Goal: Information Seeking & Learning: Learn about a topic

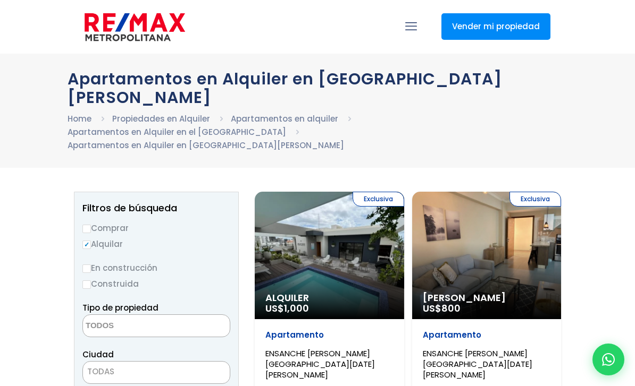
select select
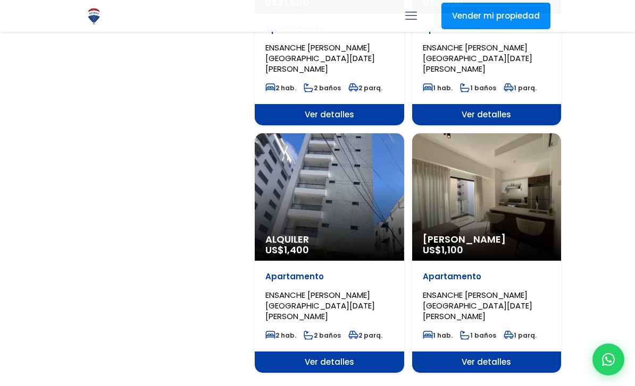
scroll to position [1792, 0]
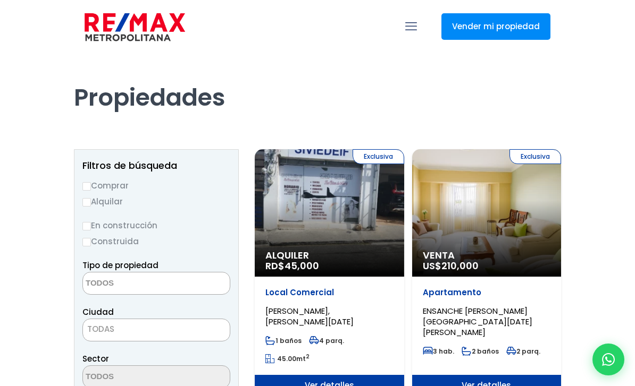
select select
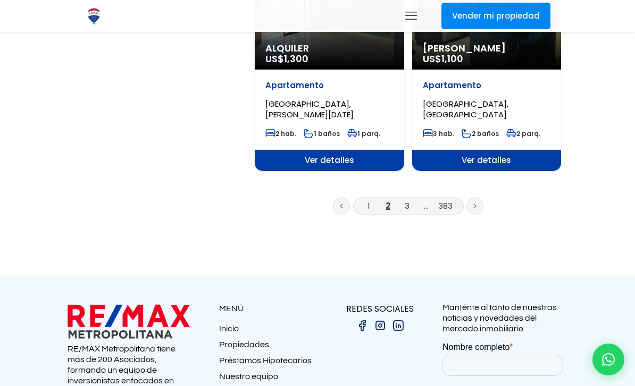
scroll to position [1944, 0]
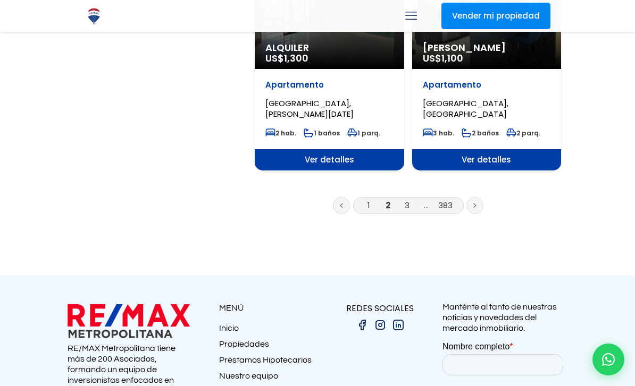
click at [478, 197] on link at bounding box center [474, 205] width 17 height 17
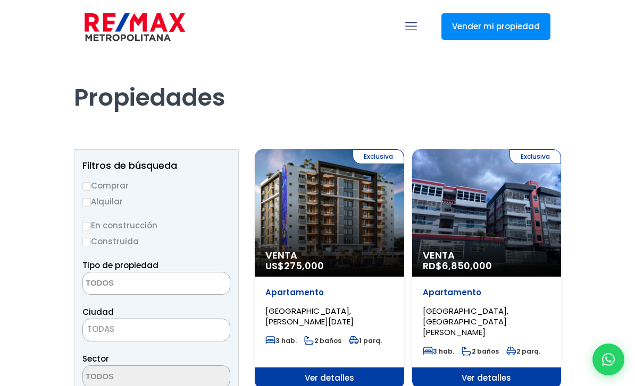
select select
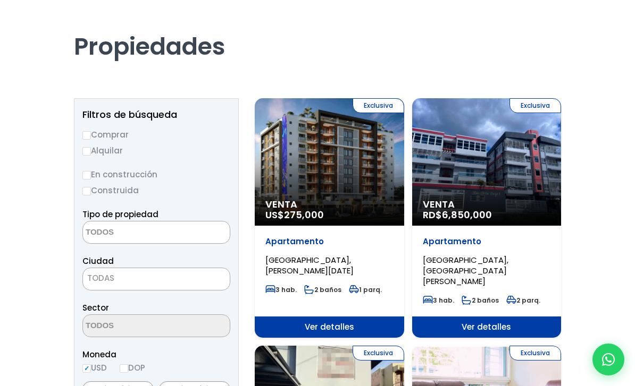
scroll to position [52, 0]
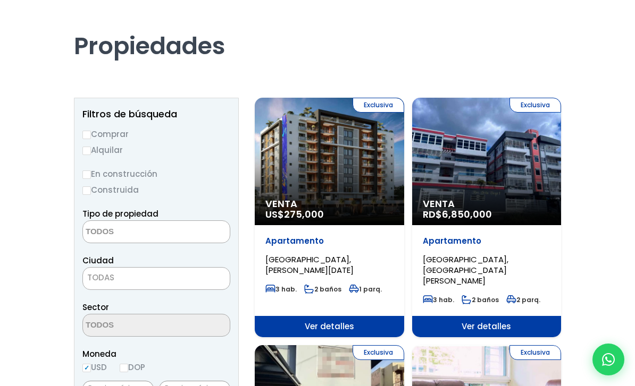
click at [87, 154] on input "Alquilar" at bounding box center [86, 151] width 9 height 9
radio input "true"
click at [97, 195] on label "Construida" at bounding box center [156, 189] width 148 height 13
click at [0, 0] on input "Construida" at bounding box center [0, 0] width 0 height 0
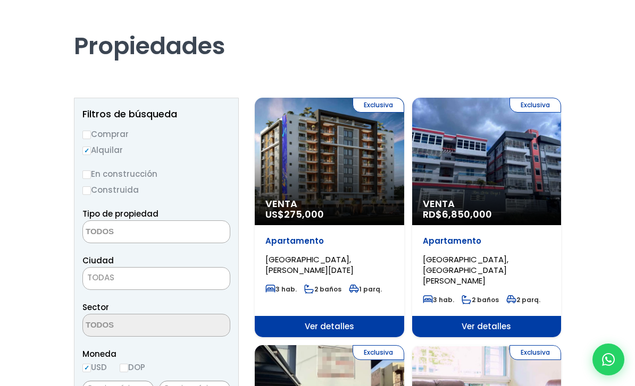
click at [97, 193] on label "Construida" at bounding box center [156, 189] width 148 height 13
click at [0, 0] on input "Construida" at bounding box center [0, 0] width 0 height 0
click at [89, 190] on input "Construida" at bounding box center [86, 191] width 9 height 9
radio input "true"
click at [142, 237] on textarea "Search" at bounding box center [134, 232] width 103 height 23
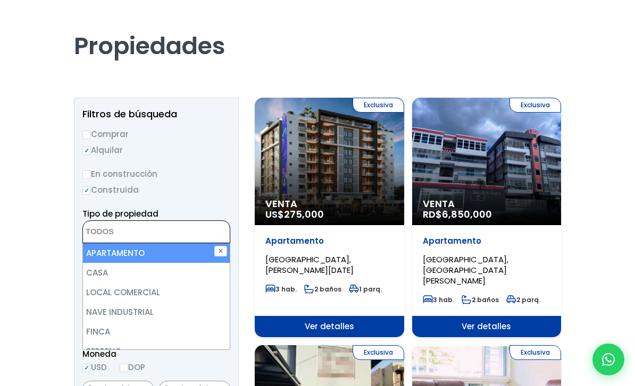
click at [157, 257] on li "APARTAMENTO" at bounding box center [156, 253] width 147 height 20
select select "apartment"
click at [144, 253] on li "APARTAMENTO" at bounding box center [156, 253] width 147 height 20
click at [225, 263] on li "CASA" at bounding box center [156, 273] width 147 height 20
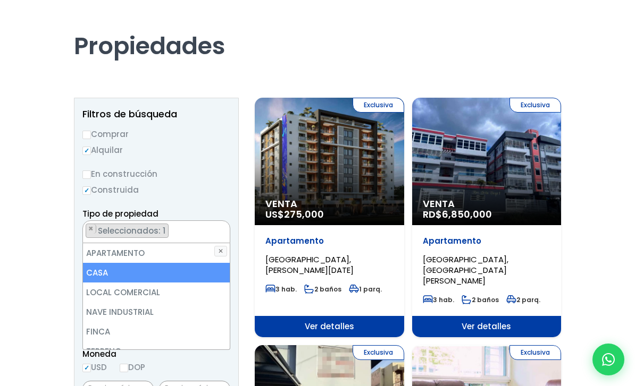
click at [139, 256] on li "APARTAMENTO" at bounding box center [156, 253] width 147 height 20
select select "apartment"
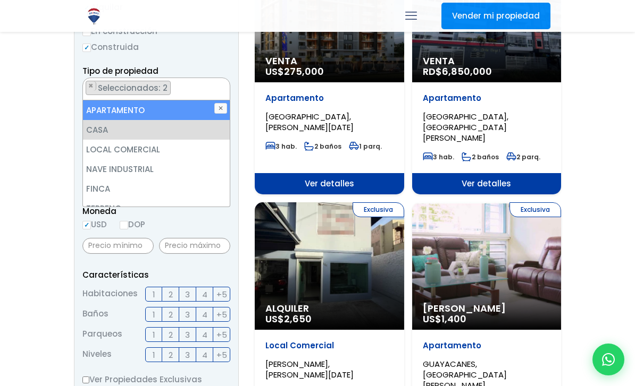
scroll to position [195, 0]
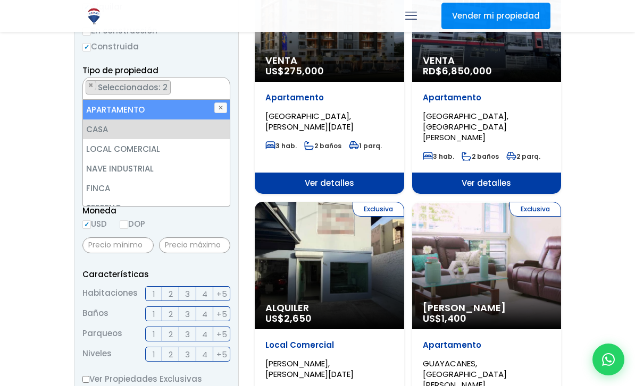
click at [190, 299] on label "3" at bounding box center [187, 293] width 17 height 15
click at [0, 0] on input "3" at bounding box center [0, 0] width 0 height 0
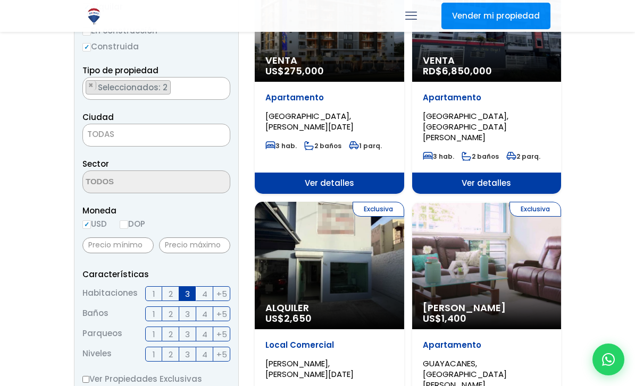
click at [192, 319] on label "3" at bounding box center [187, 314] width 17 height 15
click at [0, 0] on input "3" at bounding box center [0, 0] width 0 height 0
click at [209, 359] on label "4" at bounding box center [204, 354] width 17 height 15
click at [0, 0] on input "4" at bounding box center [0, 0] width 0 height 0
click at [229, 357] on label "+5" at bounding box center [221, 354] width 17 height 15
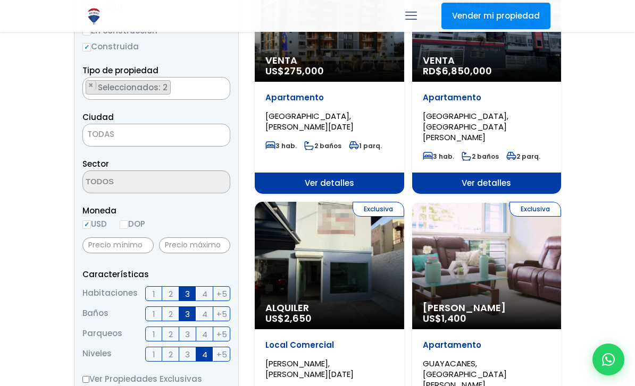
click at [0, 0] on input "+5" at bounding box center [0, 0] width 0 height 0
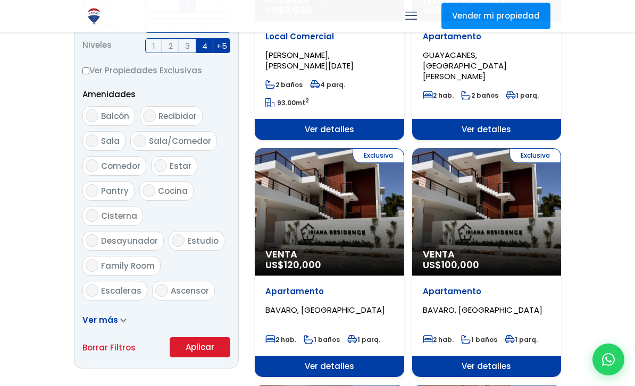
scroll to position [504, 0]
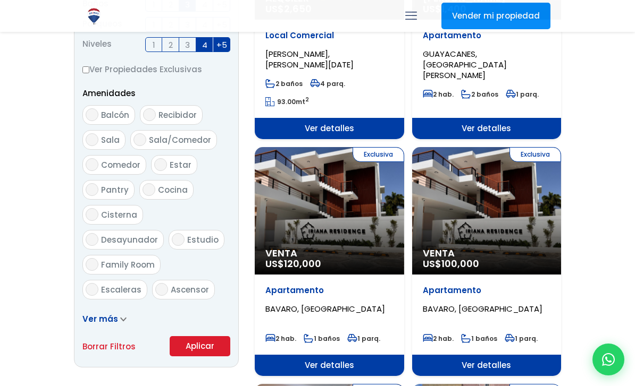
click at [208, 346] on button "Aplicar" at bounding box center [200, 346] width 61 height 20
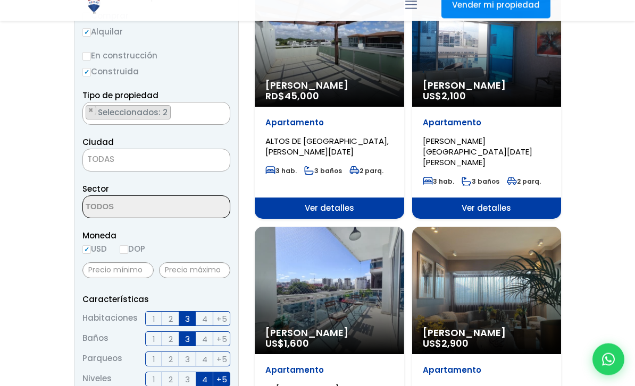
scroll to position [181, 0]
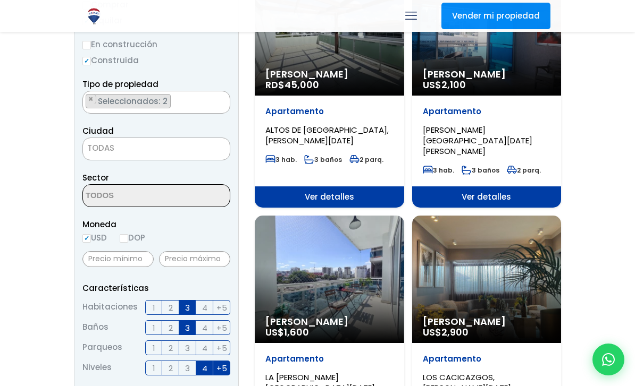
click at [224, 201] on span at bounding box center [156, 195] width 148 height 23
click at [212, 206] on span at bounding box center [156, 195] width 148 height 23
click at [109, 150] on span "TODAS" at bounding box center [100, 147] width 27 height 11
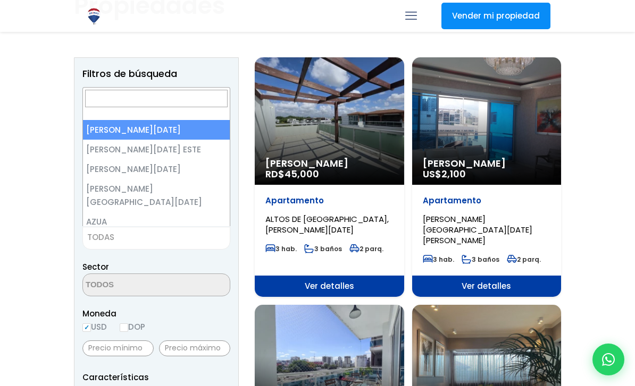
scroll to position [0, 0]
